Goal: Information Seeking & Learning: Learn about a topic

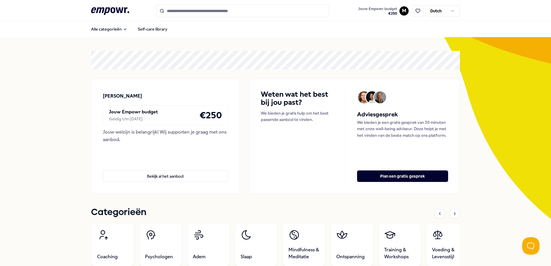
scroll to position [173, 0]
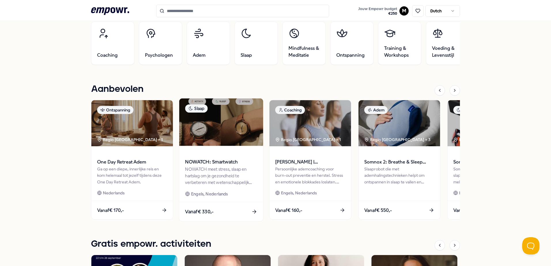
click at [223, 127] on img at bounding box center [221, 123] width 84 height 48
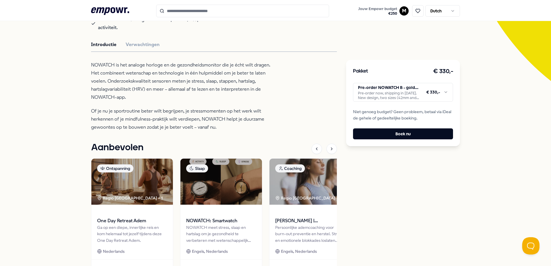
scroll to position [52, 0]
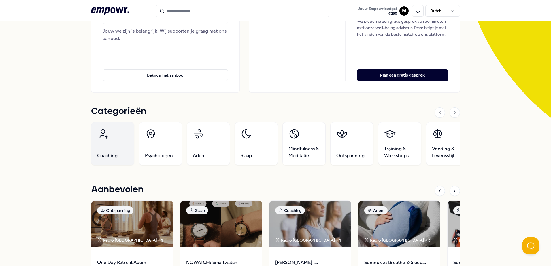
scroll to position [168, 0]
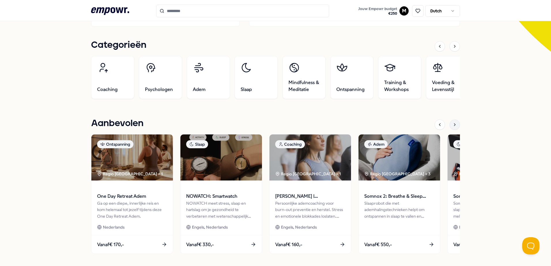
drag, startPoint x: 456, startPoint y: 126, endPoint x: 453, endPoint y: 128, distance: 3.1
click at [455, 127] on div at bounding box center [455, 125] width 10 height 10
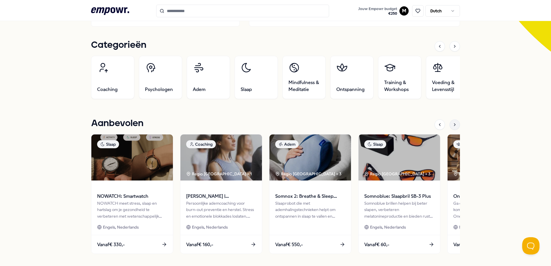
click at [453, 124] on icon at bounding box center [455, 125] width 5 height 5
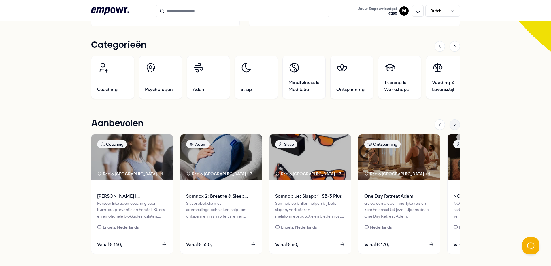
click at [453, 125] on icon at bounding box center [455, 125] width 5 height 5
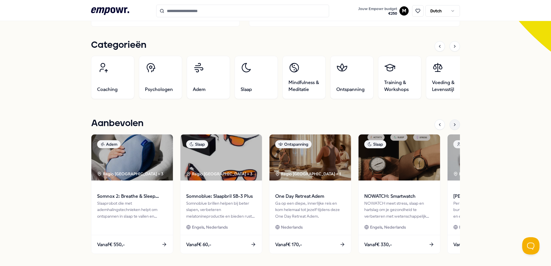
click at [457, 125] on div at bounding box center [455, 125] width 10 height 10
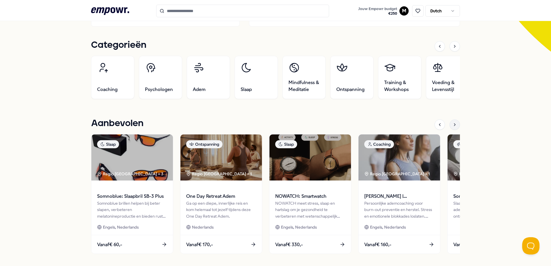
click at [457, 125] on div at bounding box center [455, 125] width 10 height 10
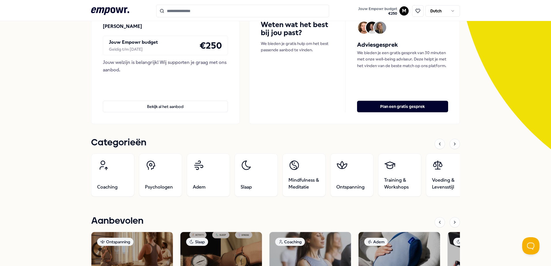
scroll to position [31, 0]
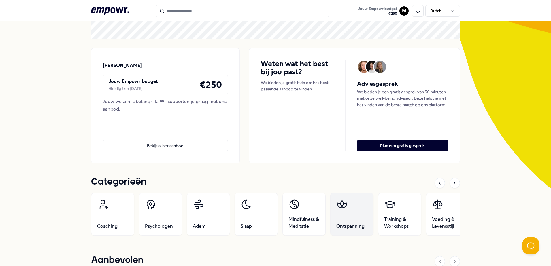
click at [362, 221] on link "Ontspanning" at bounding box center [351, 214] width 43 height 43
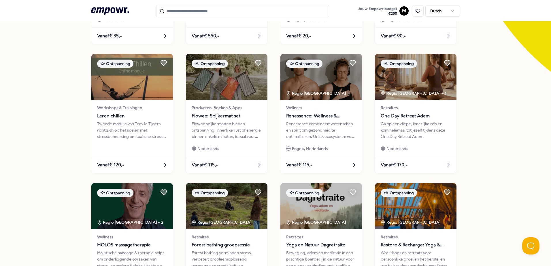
scroll to position [232, 0]
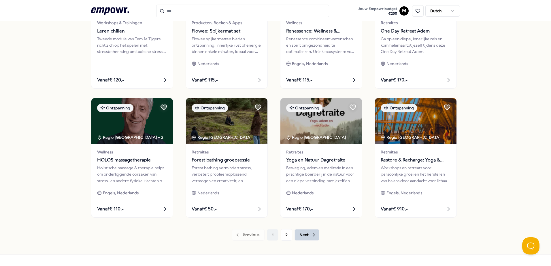
click at [313, 233] on icon at bounding box center [314, 235] width 6 height 6
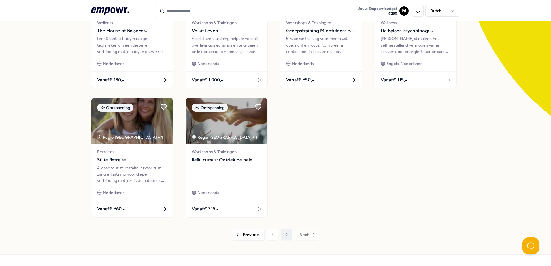
scroll to position [120, 0]
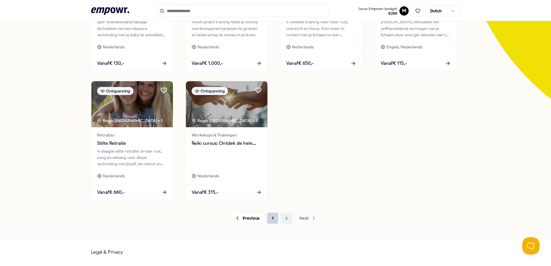
click at [271, 221] on button "1" at bounding box center [273, 219] width 12 height 12
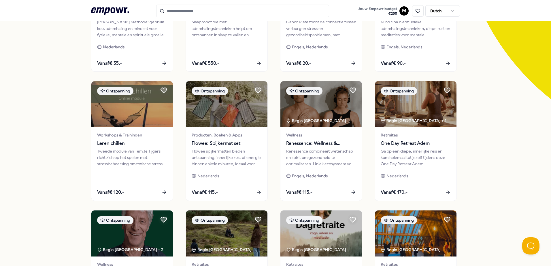
scroll to position [206, 0]
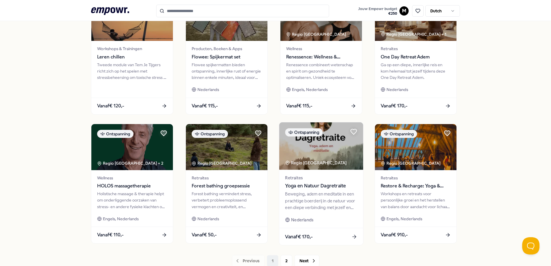
click at [341, 159] on img at bounding box center [321, 147] width 84 height 48
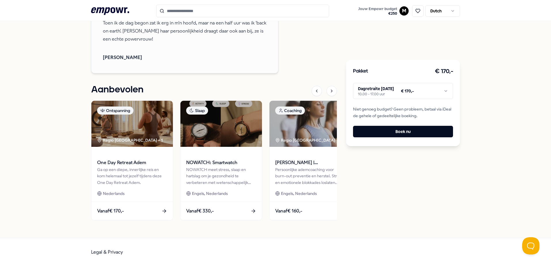
scroll to position [938, 0]
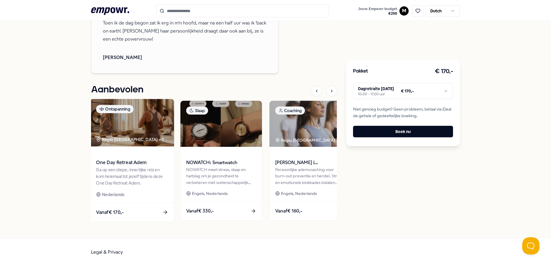
click at [136, 117] on img at bounding box center [132, 123] width 84 height 48
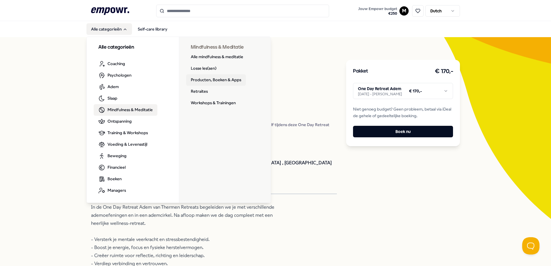
click at [212, 76] on link "Producten, Boeken & Apps" at bounding box center [216, 80] width 60 height 12
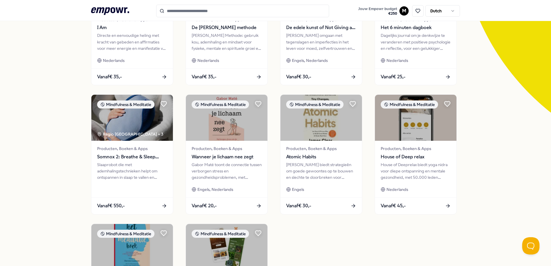
scroll to position [115, 0]
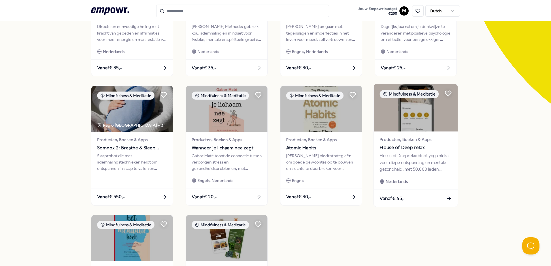
click at [418, 120] on img at bounding box center [416, 108] width 84 height 48
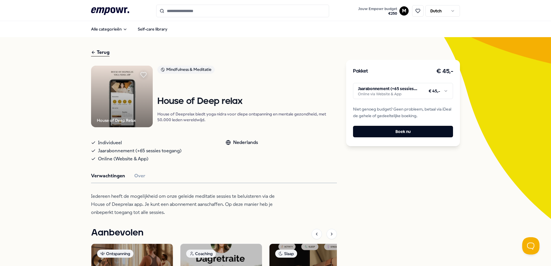
click at [88, 43] on div "Terug House of Deep Relax Mindfulness & Meditatie House of Deep relax House of …" at bounding box center [275, 209] width 551 height 344
click at [99, 56] on div "Terug House of Deep Relax Mindfulness & Meditatie House of Deep relax House of …" at bounding box center [214, 209] width 246 height 321
click at [95, 55] on div "Terug" at bounding box center [100, 53] width 18 height 8
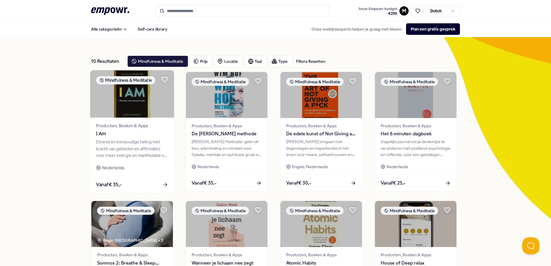
click at [134, 110] on img at bounding box center [132, 94] width 84 height 48
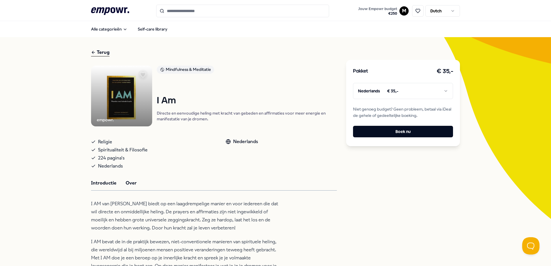
click at [131, 186] on button "Over" at bounding box center [131, 183] width 11 height 7
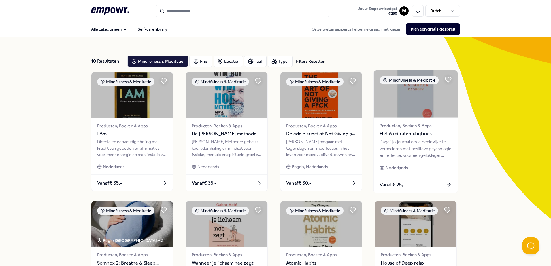
click at [412, 104] on img at bounding box center [416, 94] width 84 height 48
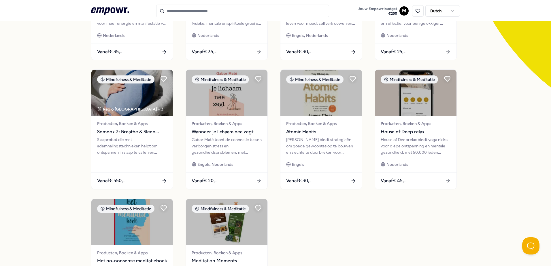
scroll to position [76, 0]
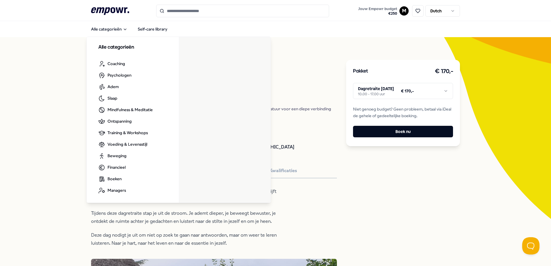
click at [115, 13] on icon ".empowr-logo_svg__cls-1{fill:#03032f}" at bounding box center [110, 11] width 38 height 11
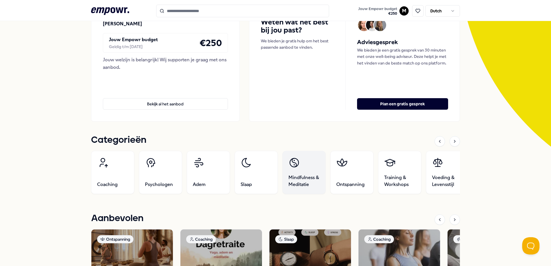
scroll to position [115, 0]
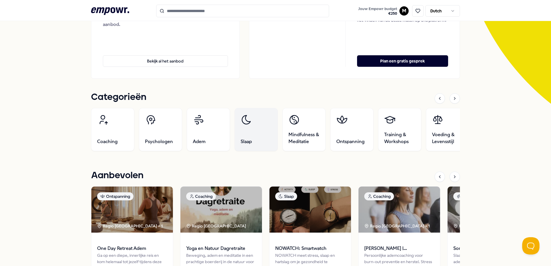
click at [251, 142] on link "Slaap" at bounding box center [256, 129] width 43 height 43
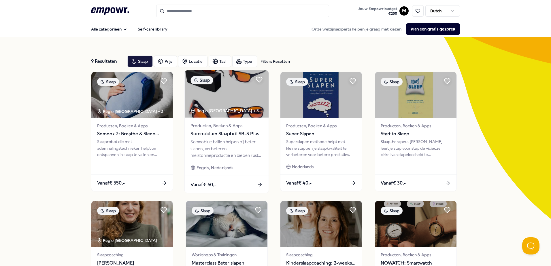
click at [236, 94] on img at bounding box center [227, 94] width 84 height 48
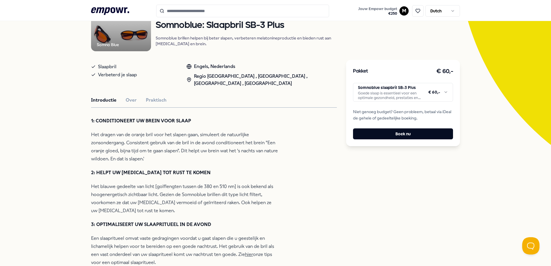
scroll to position [23, 0]
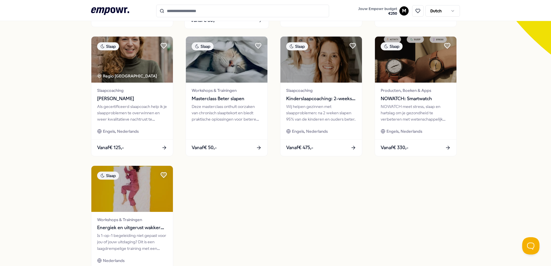
scroll to position [19, 0]
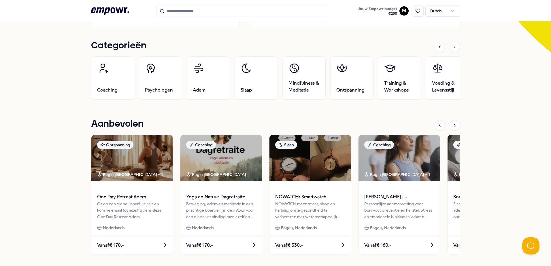
scroll to position [192, 0]
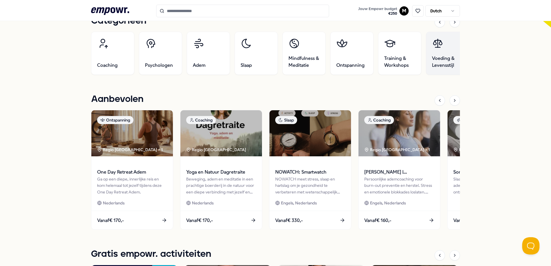
click at [432, 47] on icon at bounding box center [438, 44] width 12 height 12
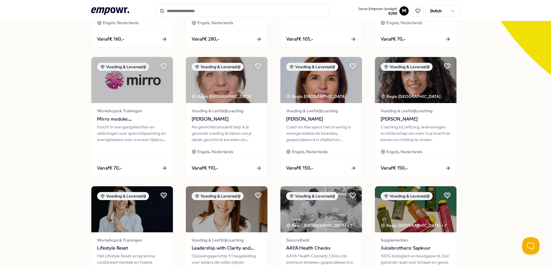
scroll to position [249, 0]
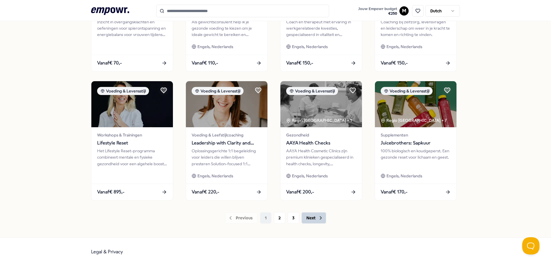
click at [314, 219] on button "Next" at bounding box center [314, 219] width 25 height 12
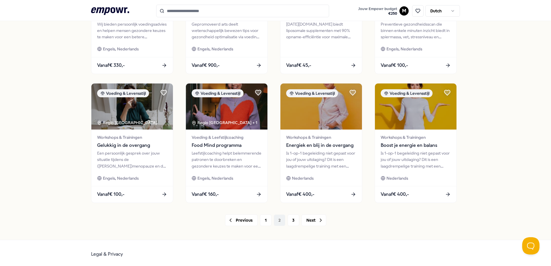
scroll to position [249, 0]
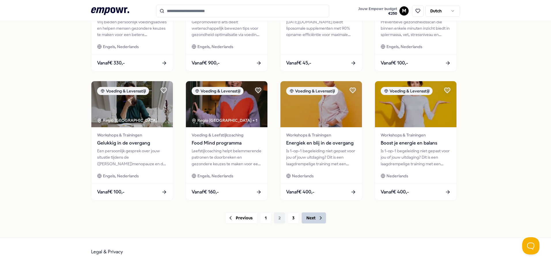
click at [306, 217] on button "Next" at bounding box center [314, 219] width 25 height 12
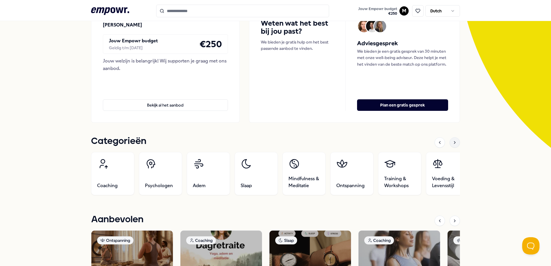
scroll to position [115, 0]
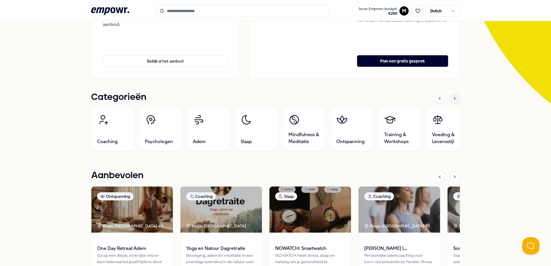
click at [454, 98] on icon at bounding box center [455, 98] width 5 height 5
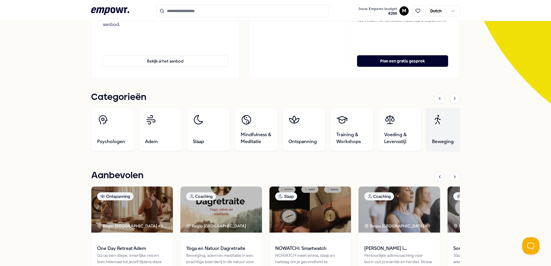
click at [446, 129] on link "Beweging" at bounding box center [447, 129] width 43 height 43
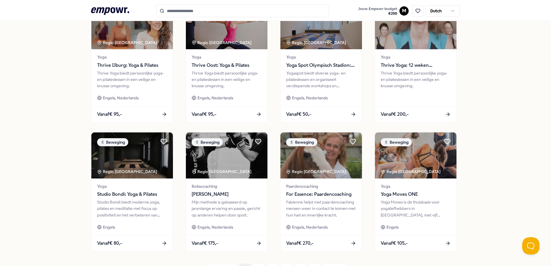
scroll to position [239, 0]
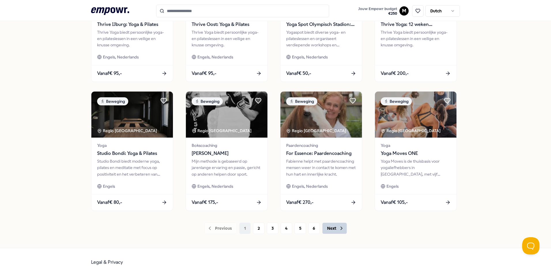
click at [339, 230] on icon at bounding box center [342, 229] width 6 height 6
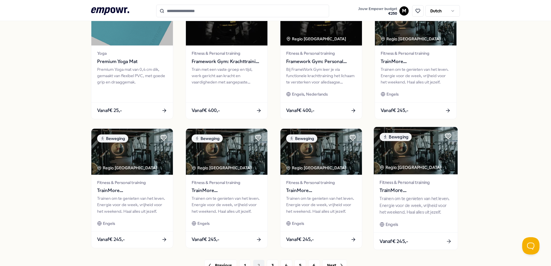
scroll to position [249, 0]
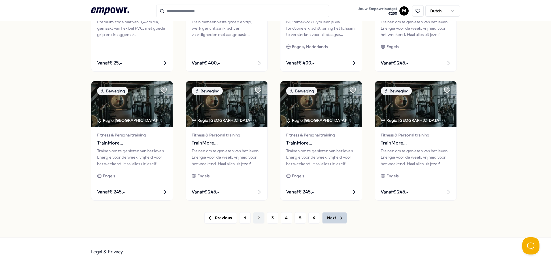
click at [339, 218] on icon at bounding box center [342, 218] width 6 height 6
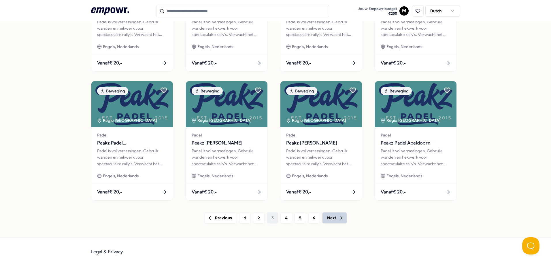
click at [339, 221] on icon at bounding box center [342, 218] width 6 height 6
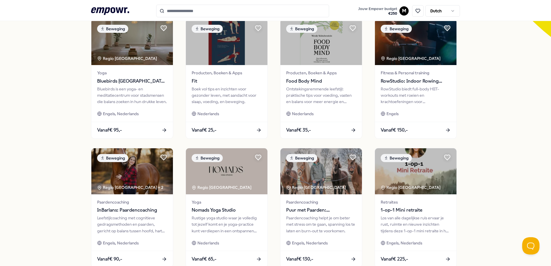
scroll to position [249, 0]
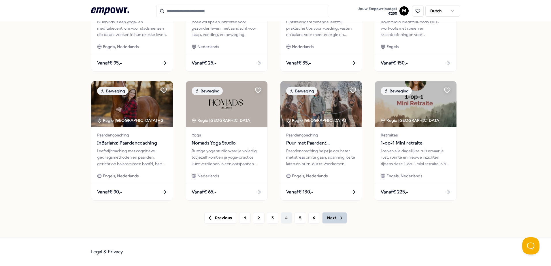
click at [339, 221] on icon at bounding box center [342, 218] width 6 height 6
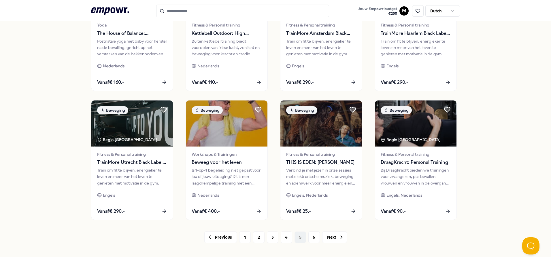
scroll to position [249, 0]
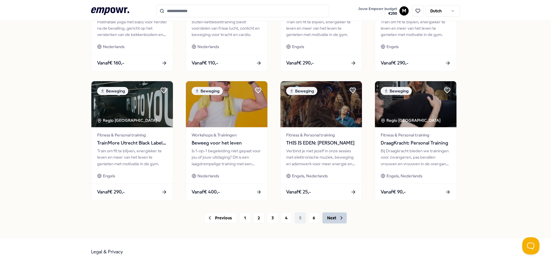
click at [331, 221] on button "Next" at bounding box center [334, 219] width 25 height 12
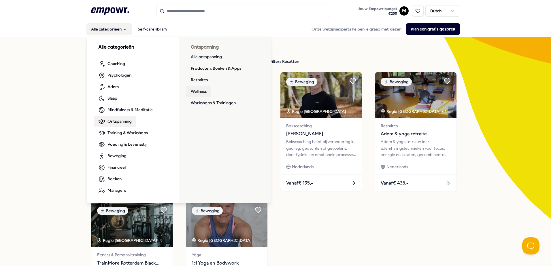
click at [194, 89] on link "Wellness" at bounding box center [198, 92] width 25 height 12
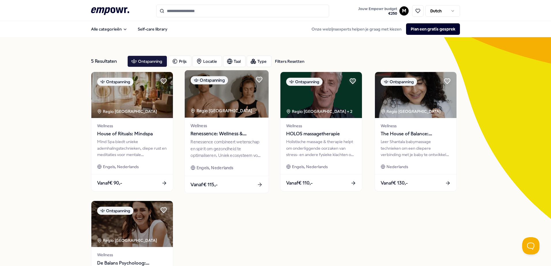
click at [213, 102] on img at bounding box center [227, 94] width 84 height 48
